Goal: Information Seeking & Learning: Find contact information

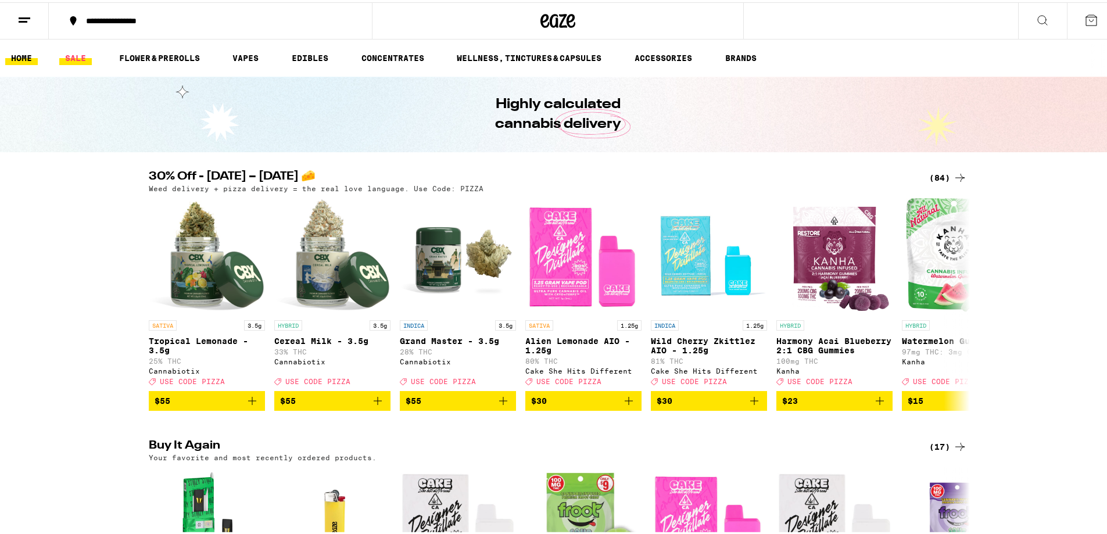
click at [73, 53] on link "SALE" at bounding box center [75, 56] width 33 height 14
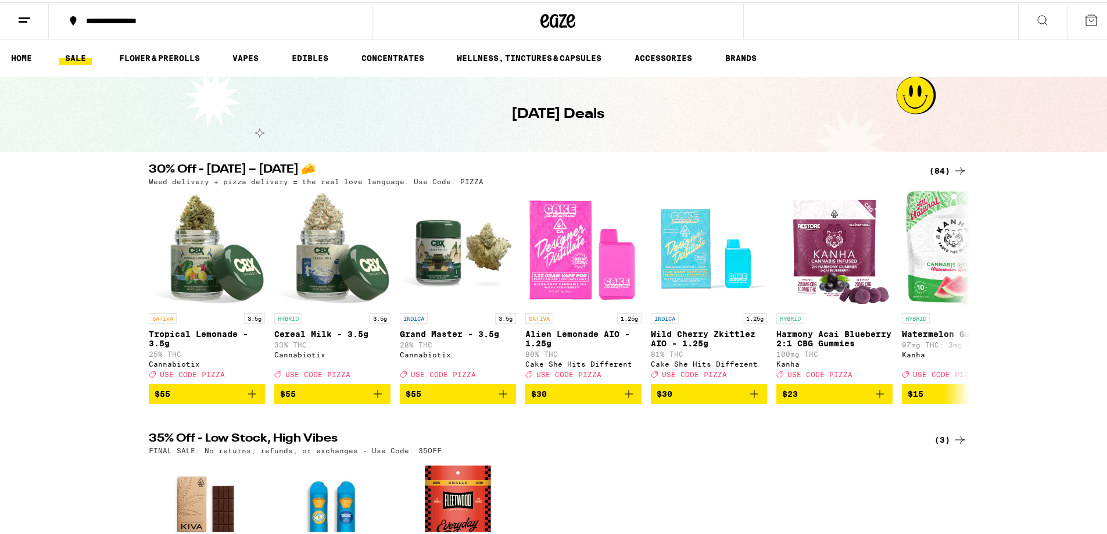
click at [23, 19] on line at bounding box center [23, 19] width 9 height 0
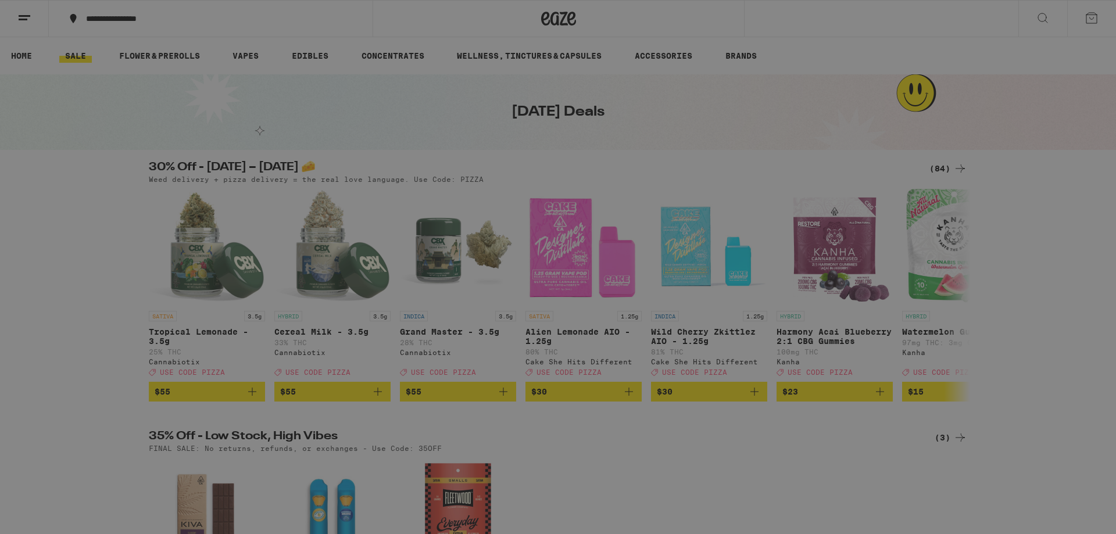
click at [83, 345] on link "Help" at bounding box center [161, 344] width 204 height 14
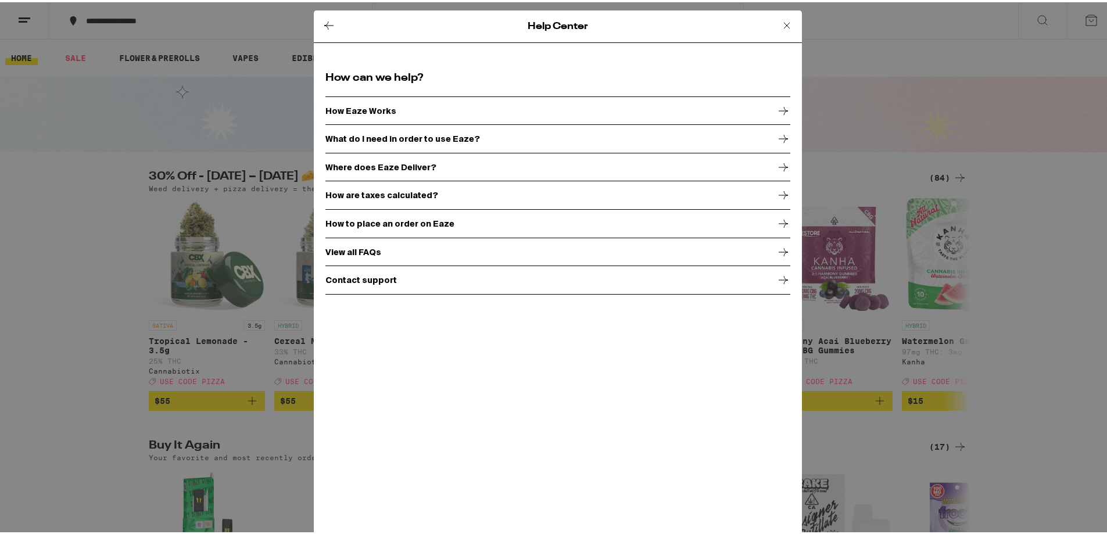
click at [780, 22] on icon at bounding box center [787, 23] width 14 height 14
click at [1082, 17] on div "Help Center How can we help? How Eaze Works What do I need in order to use Eaze…" at bounding box center [558, 267] width 1116 height 534
click at [41, 299] on div "Help Center How can we help? How Eaze Works What do I need in order to use Eaze…" at bounding box center [558, 267] width 1116 height 534
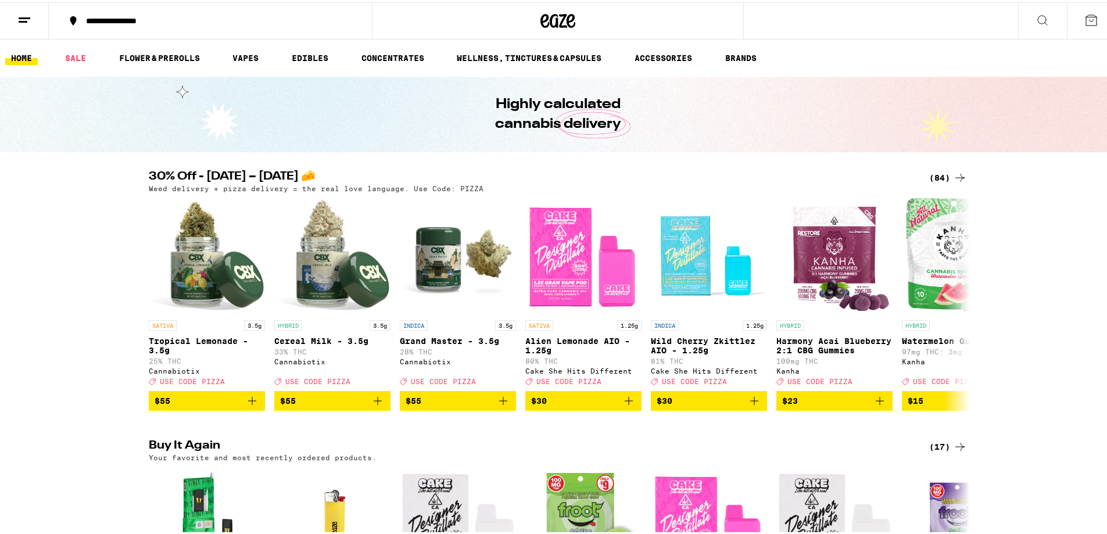
click at [1086, 17] on icon at bounding box center [1091, 18] width 10 height 10
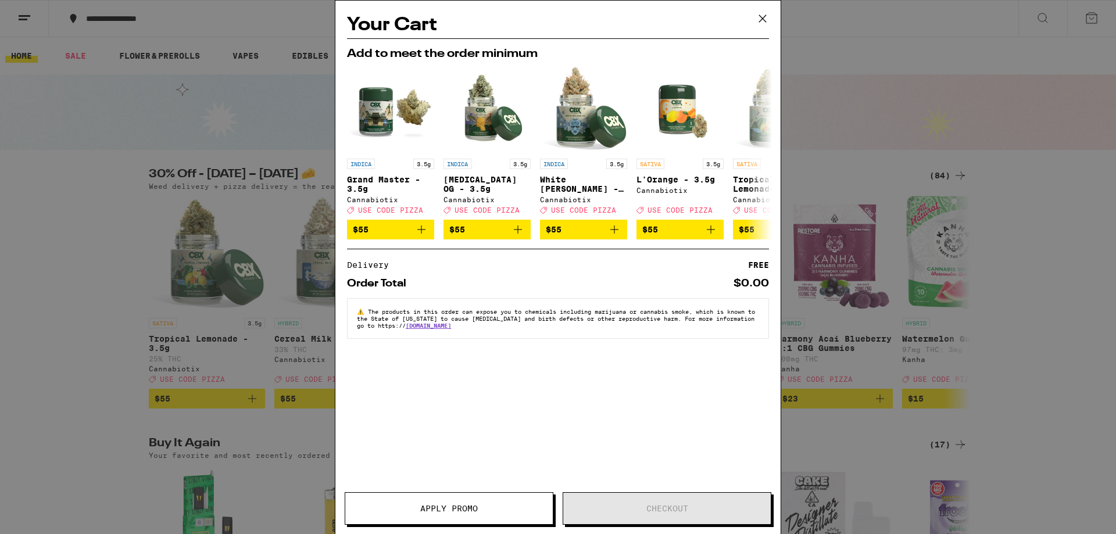
click at [763, 16] on icon at bounding box center [762, 18] width 17 height 17
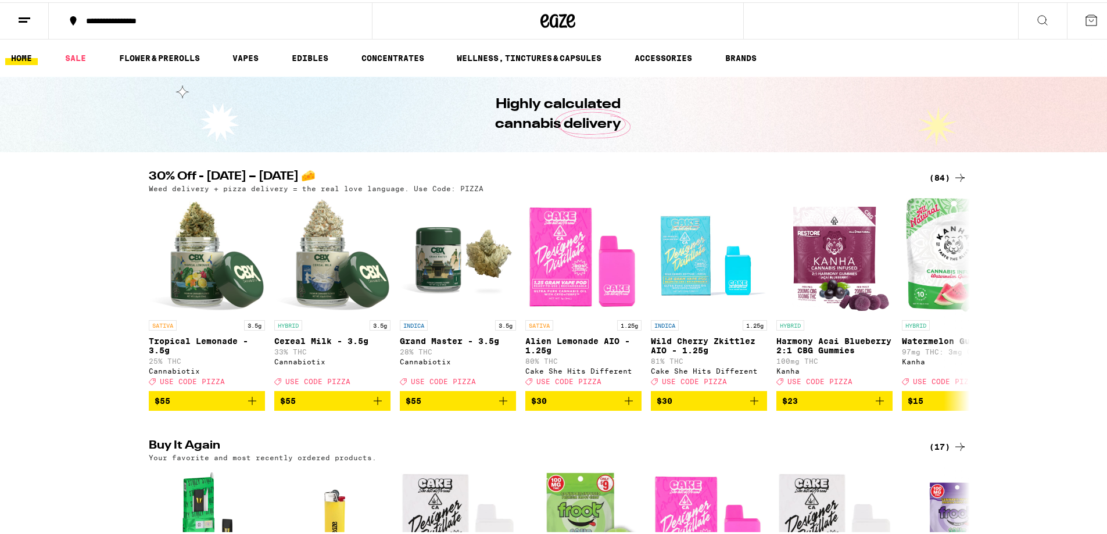
click at [73, 271] on div "30% Off - [DATE] – [DATE] 🧀 (84) Weed delivery + pizza delivery = the real love…" at bounding box center [558, 289] width 1116 height 240
click at [21, 16] on line at bounding box center [25, 16] width 12 height 0
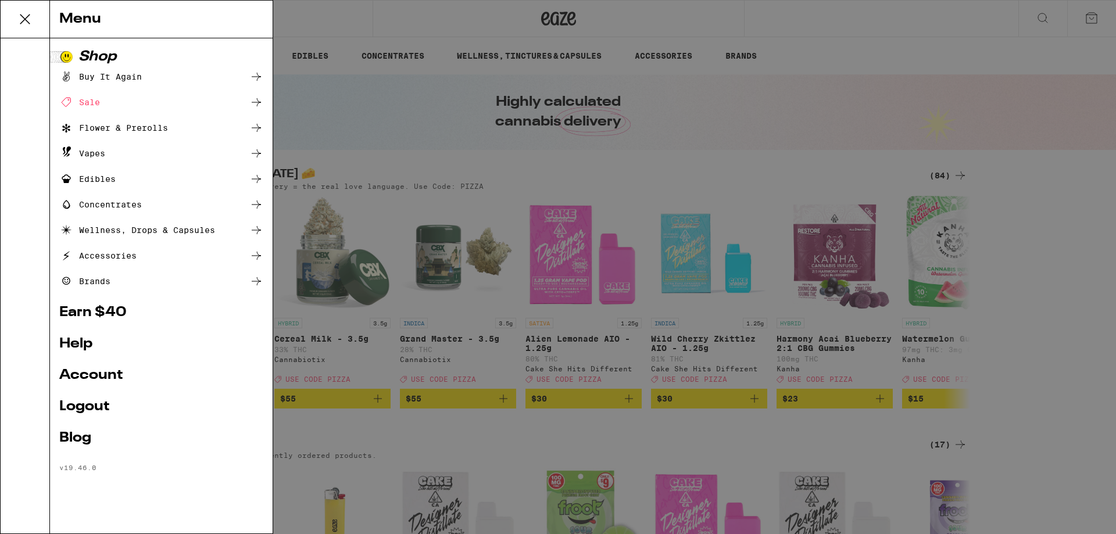
click at [83, 341] on link "Help" at bounding box center [161, 344] width 204 height 14
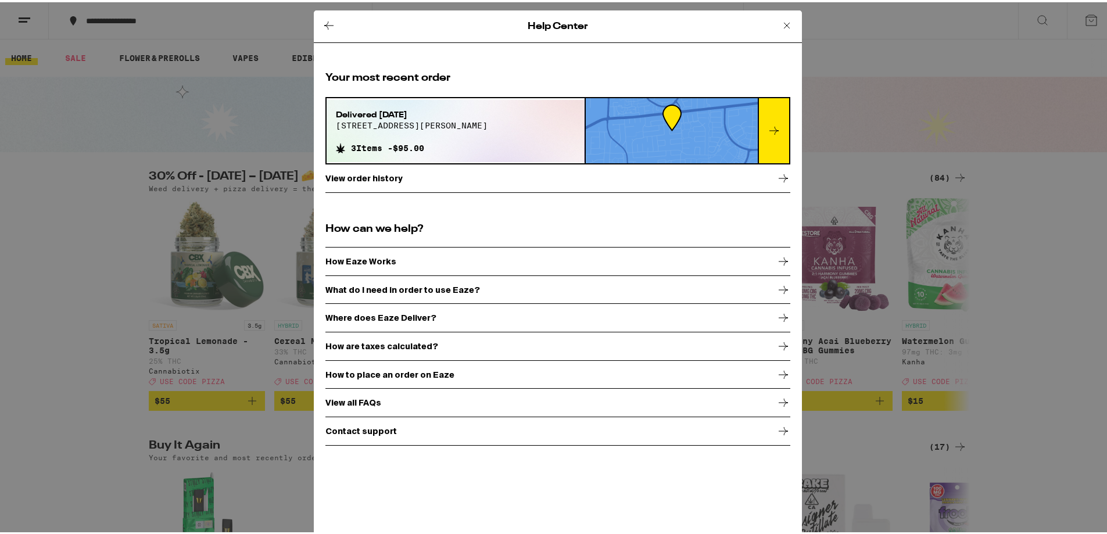
click at [367, 430] on p "Contact support" at bounding box center [361, 428] width 71 height 9
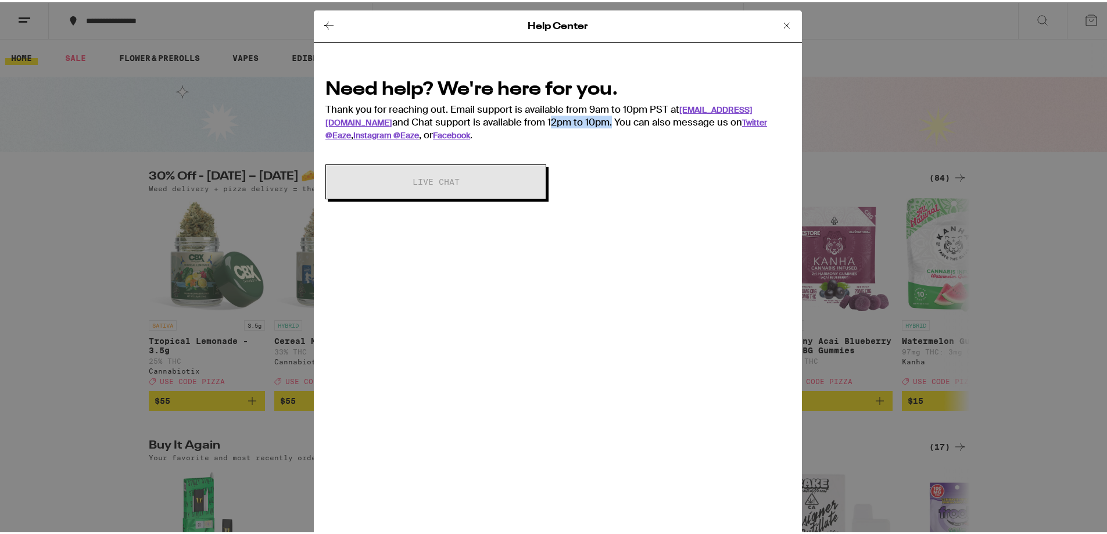
drag, startPoint x: 453, startPoint y: 119, endPoint x: 515, endPoint y: 120, distance: 62.2
click at [515, 120] on div "Need help? We're here for you. Thank you for reaching out. Email support is ava…" at bounding box center [558, 106] width 465 height 65
click at [465, 134] on div "Need help? We're here for you. Thank you for reaching out. Email support is ava…" at bounding box center [558, 106] width 465 height 65
click at [780, 22] on icon at bounding box center [787, 23] width 14 height 14
